Goal: Check status: Check status

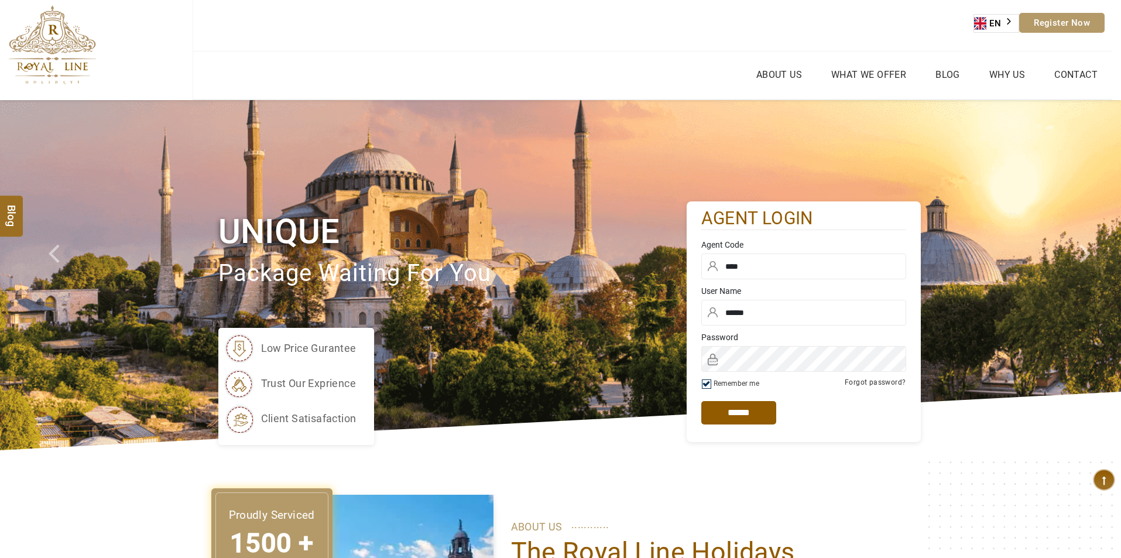
click at [630, 168] on img at bounding box center [560, 275] width 1121 height 350
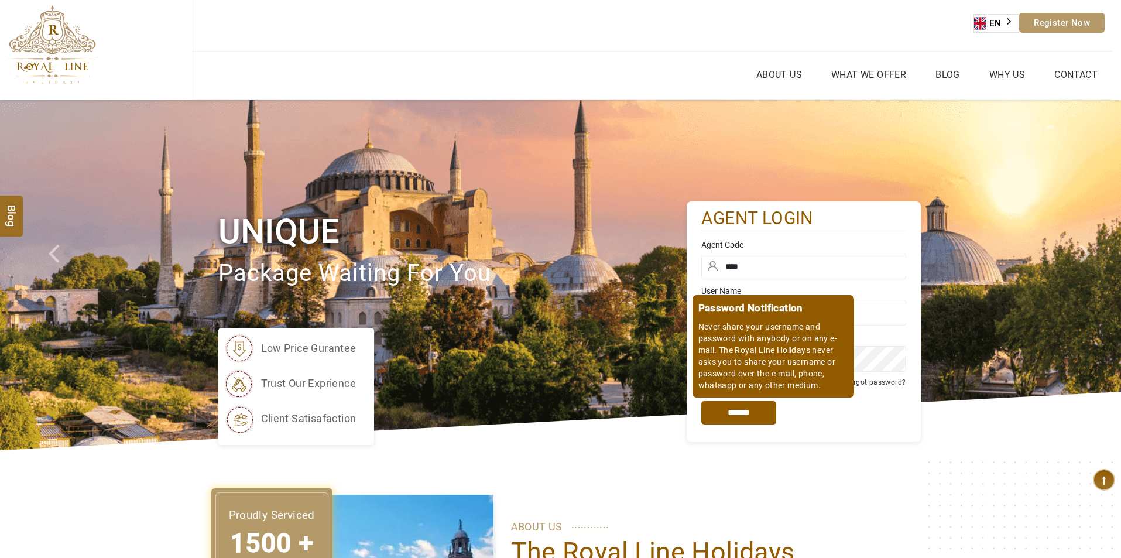
click at [744, 417] on input "*****" at bounding box center [738, 412] width 75 height 23
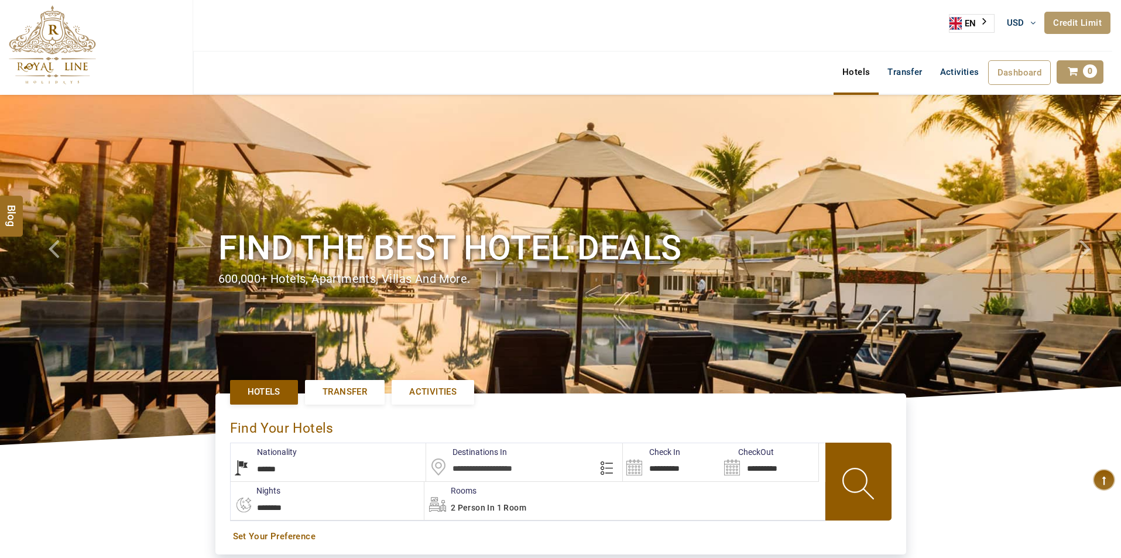
select select "******"
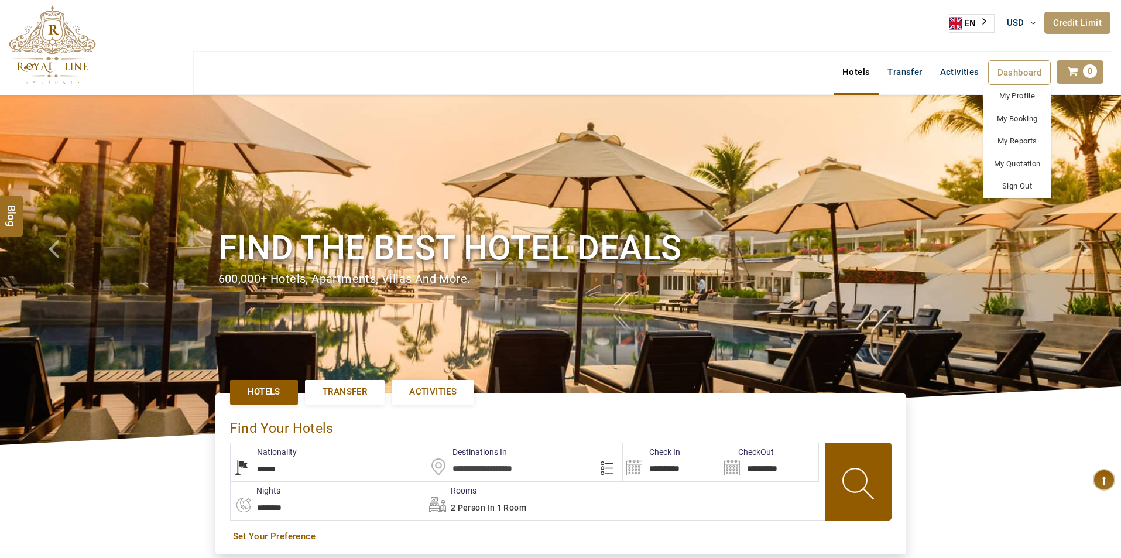
click at [1033, 77] on span "Dashboard" at bounding box center [1020, 72] width 44 height 11
click at [1025, 119] on link "My Booking" at bounding box center [1017, 119] width 67 height 23
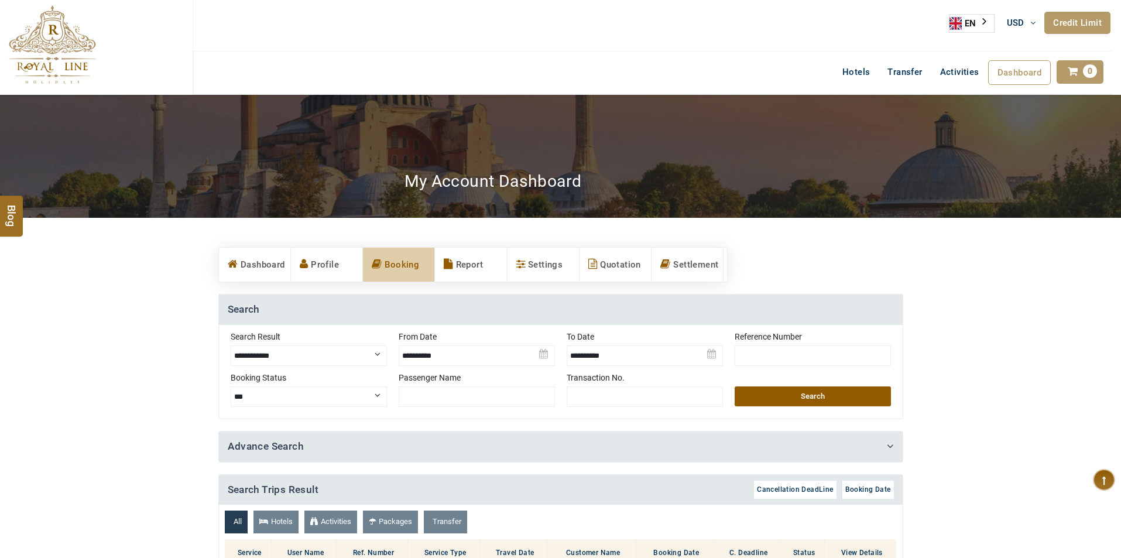
scroll to position [117, 0]
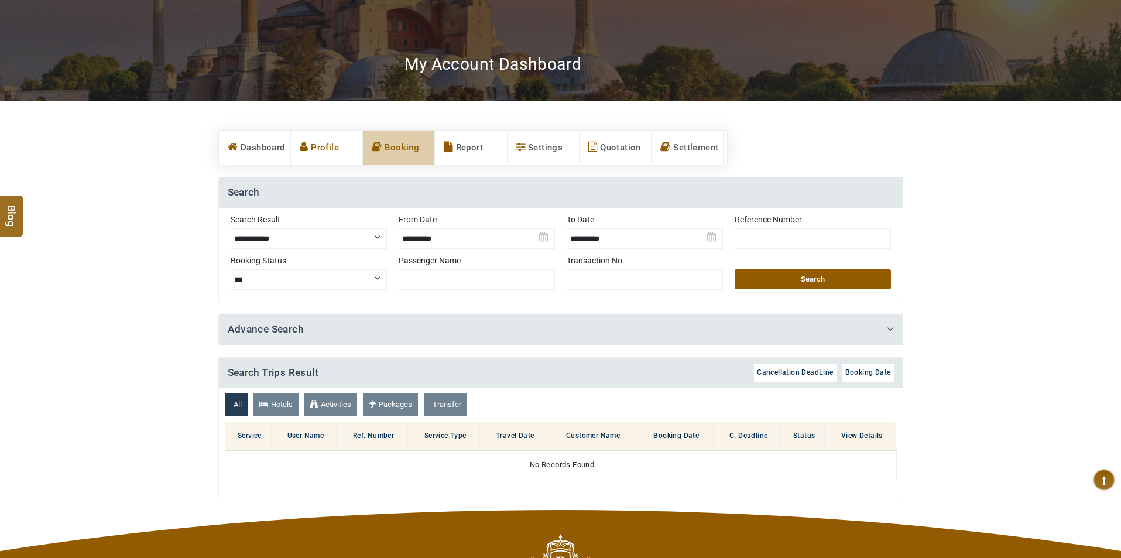
click at [317, 153] on link "Profile" at bounding box center [326, 148] width 71 height 34
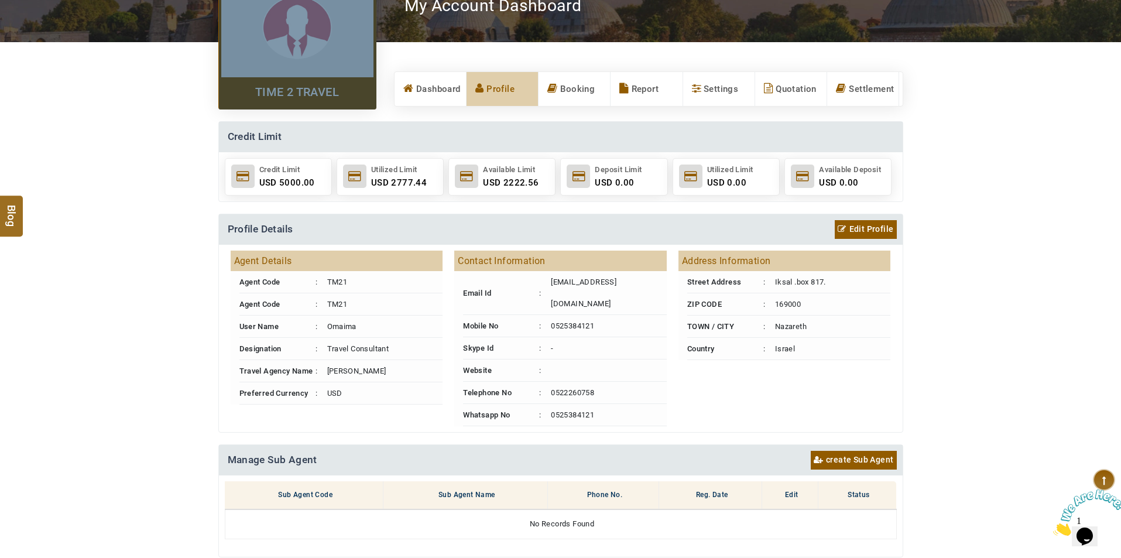
scroll to position [59, 0]
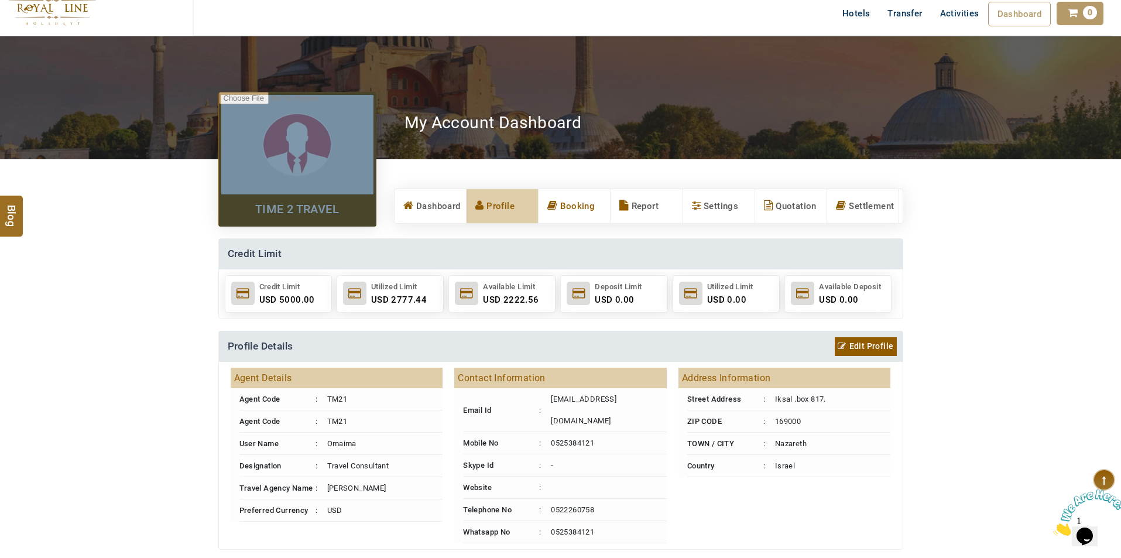
click at [579, 203] on link "Booking" at bounding box center [574, 206] width 71 height 34
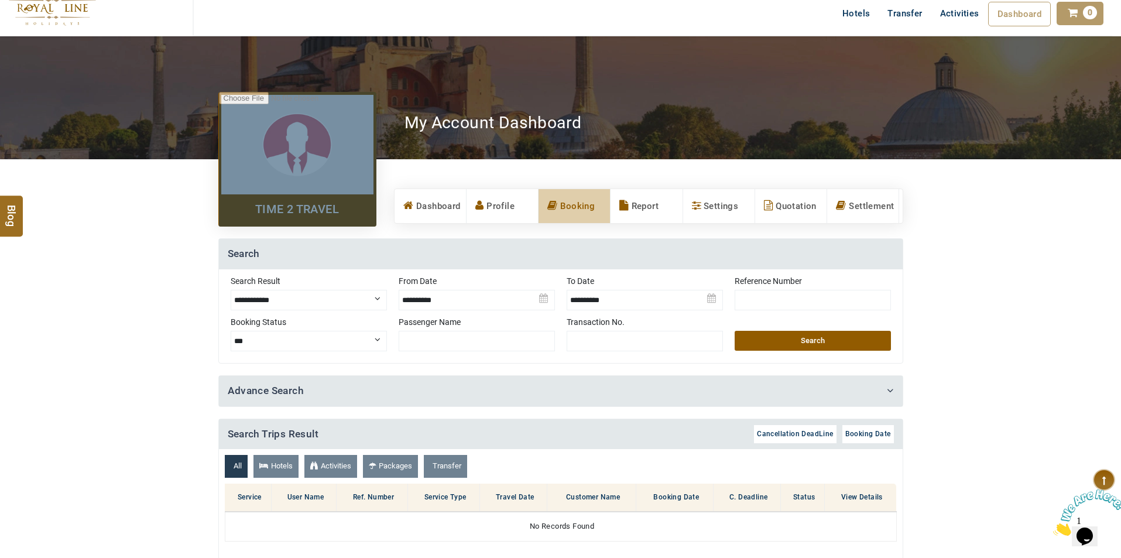
click at [404, 301] on img at bounding box center [477, 295] width 156 height 41
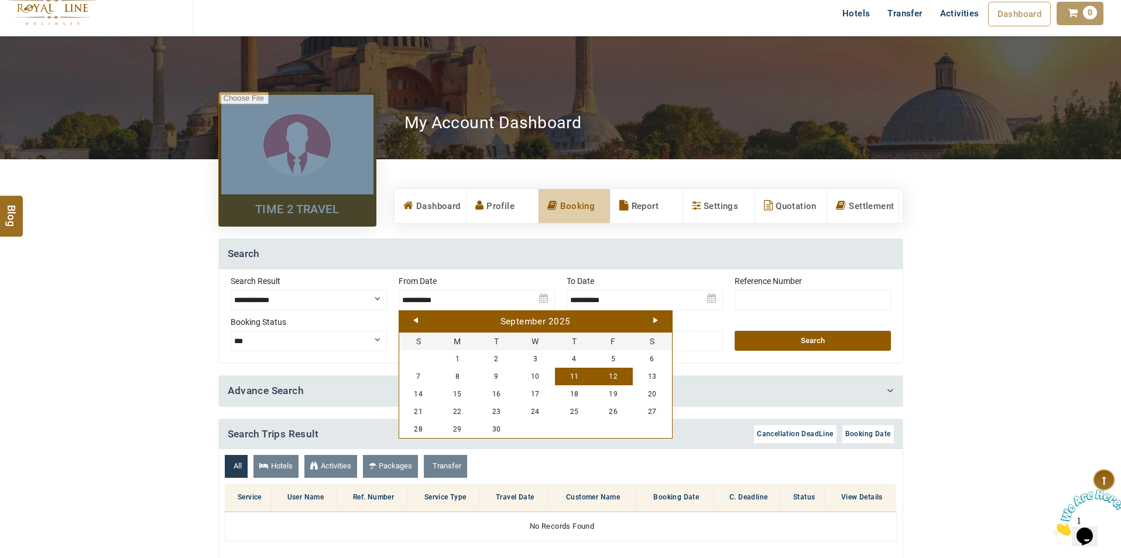
click at [415, 323] on link "Prev" at bounding box center [415, 320] width 5 height 6
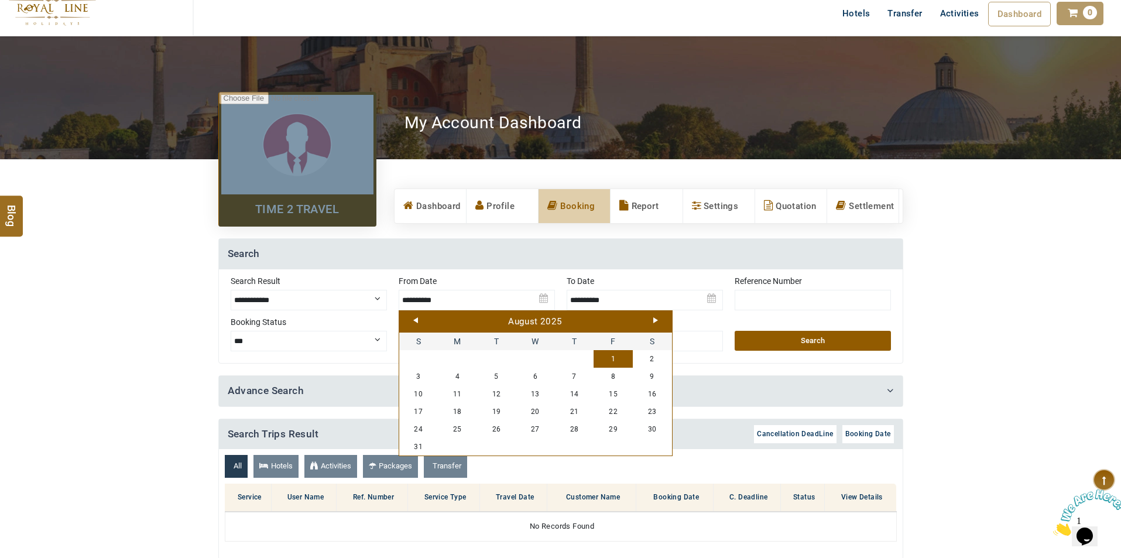
click at [612, 361] on link "1" at bounding box center [613, 359] width 39 height 18
type input "**********"
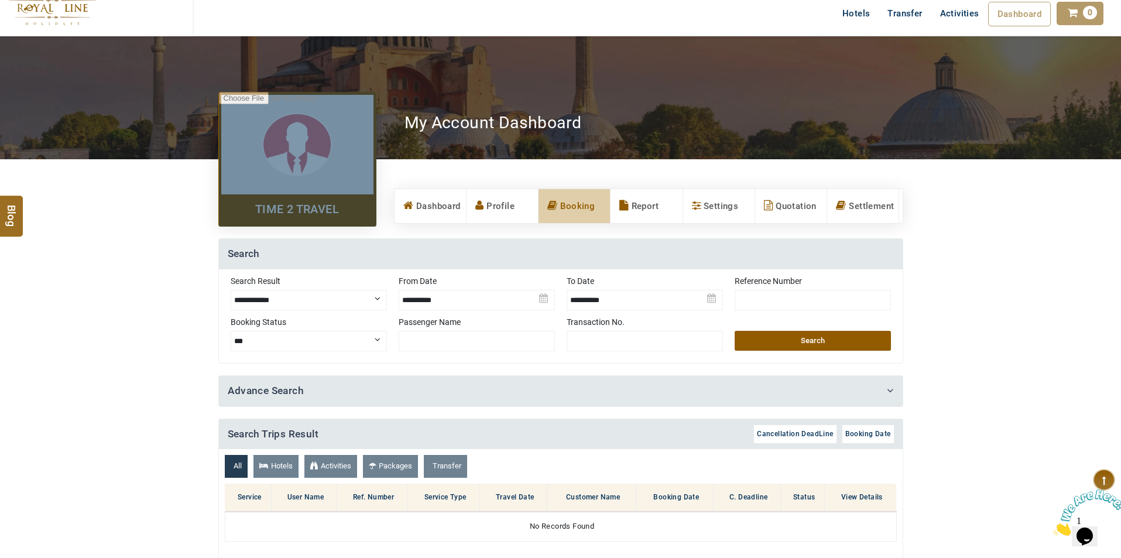
click at [717, 300] on img at bounding box center [645, 295] width 156 height 41
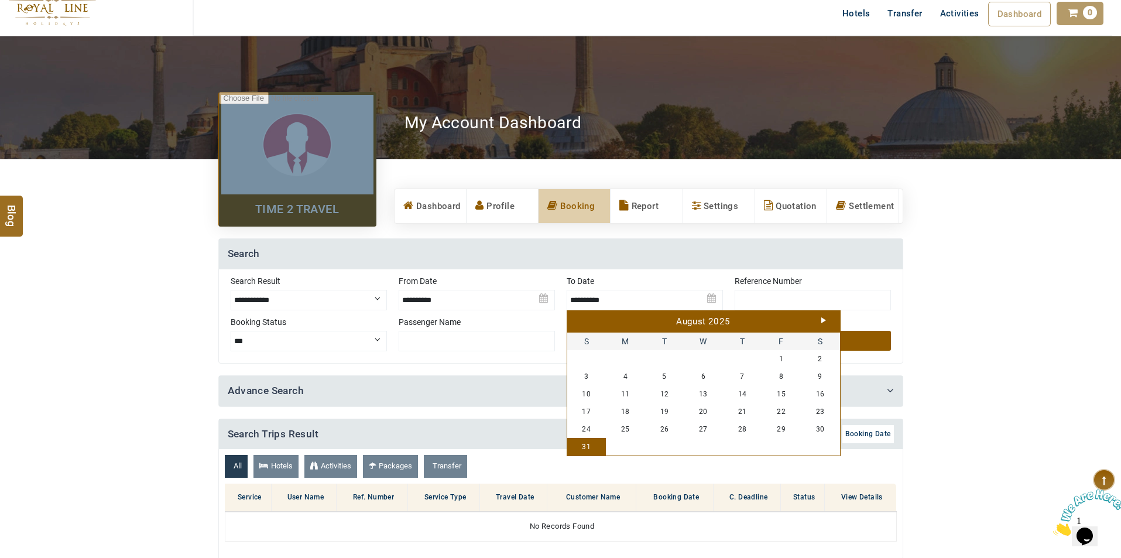
click at [819, 321] on div "August 2025" at bounding box center [703, 322] width 267 height 13
click at [823, 321] on link "Next" at bounding box center [823, 320] width 5 height 6
click at [778, 427] on link "31" at bounding box center [781, 429] width 39 height 18
type input "**********"
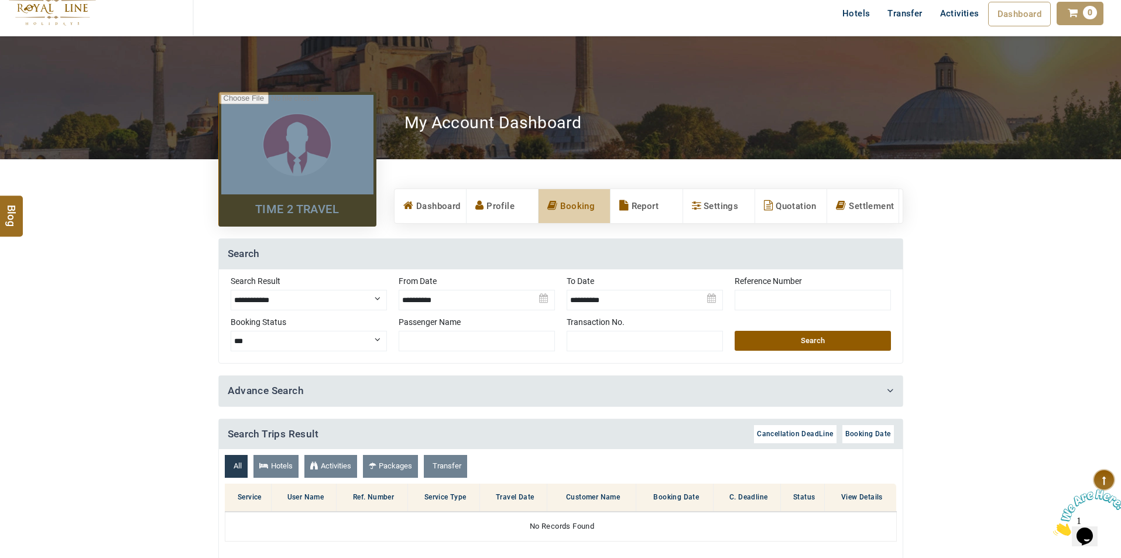
click at [806, 335] on button "Search" at bounding box center [813, 341] width 156 height 20
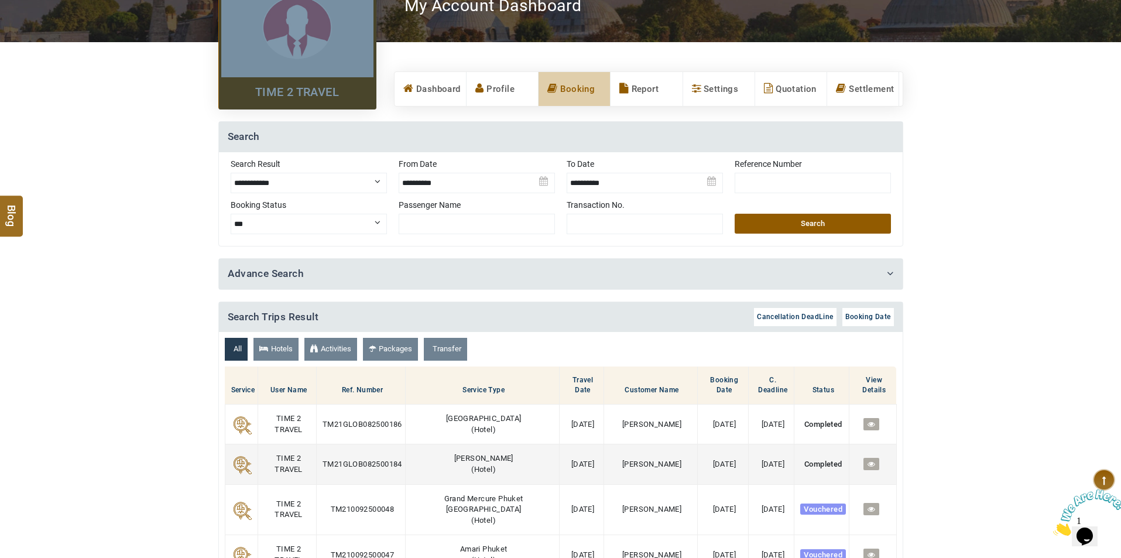
scroll to position [293, 0]
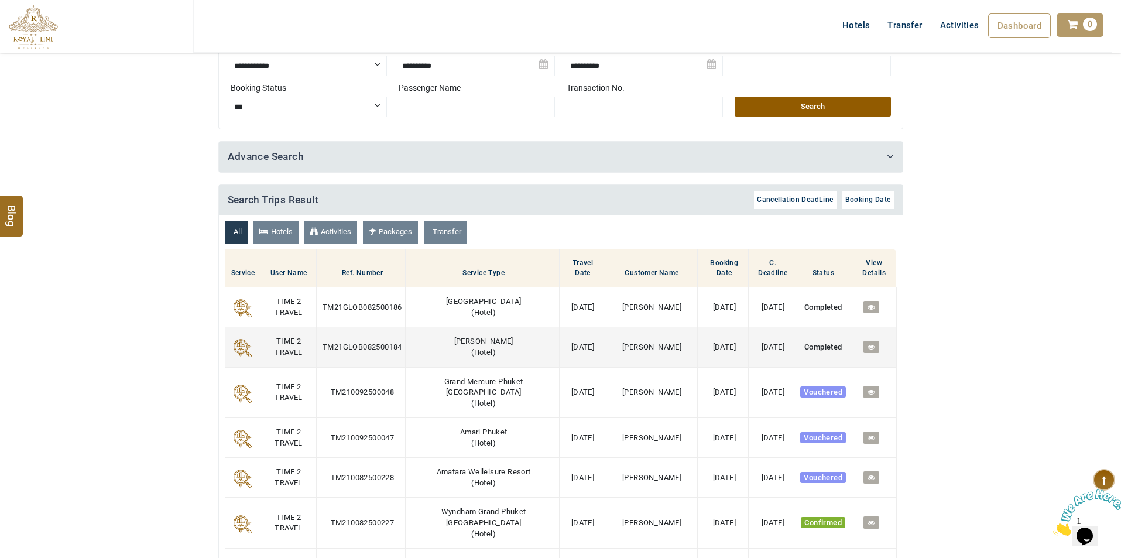
click at [868, 348] on icon at bounding box center [872, 347] width 8 height 8
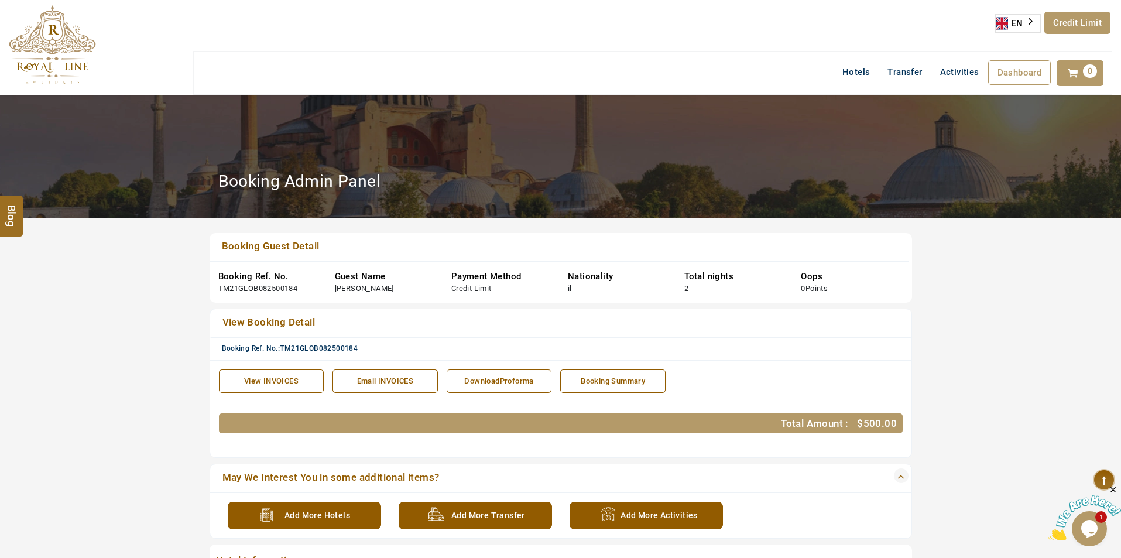
drag, startPoint x: 587, startPoint y: 71, endPoint x: 597, endPoint y: 77, distance: 11.5
click at [590, 74] on div "Hotels Transfer Activities Dashboard My Profile My Booking My Reports My Quotat…" at bounding box center [652, 73] width 919 height 43
